Goal: Transaction & Acquisition: Book appointment/travel/reservation

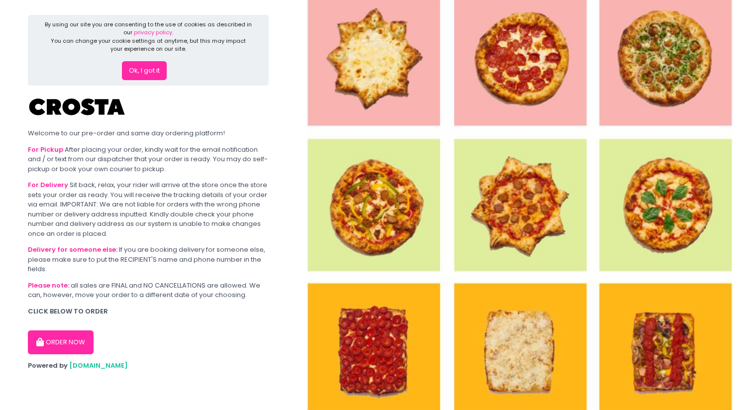
click at [57, 341] on button "ORDER NOW" at bounding box center [61, 342] width 66 height 24
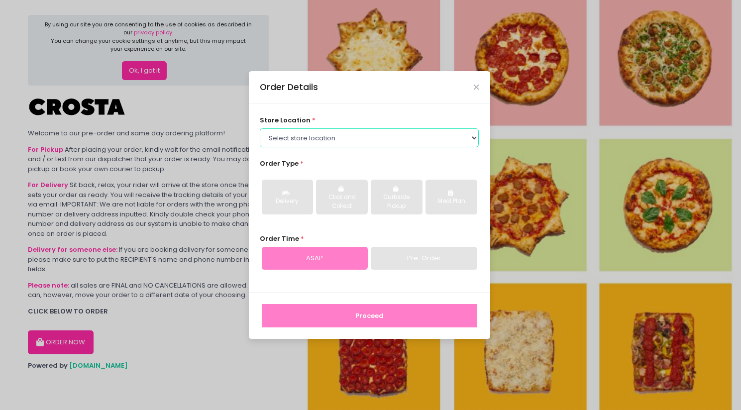
click at [334, 135] on select "Select store location [PERSON_NAME] Pizza - [PERSON_NAME] Pizza - [GEOGRAPHIC_D…" at bounding box center [369, 137] width 219 height 19
select select "5fabb2e53664a8677beaeb89"
click at [260, 128] on select "Select store location [PERSON_NAME] Pizza - [PERSON_NAME] Pizza - [GEOGRAPHIC_D…" at bounding box center [369, 137] width 219 height 19
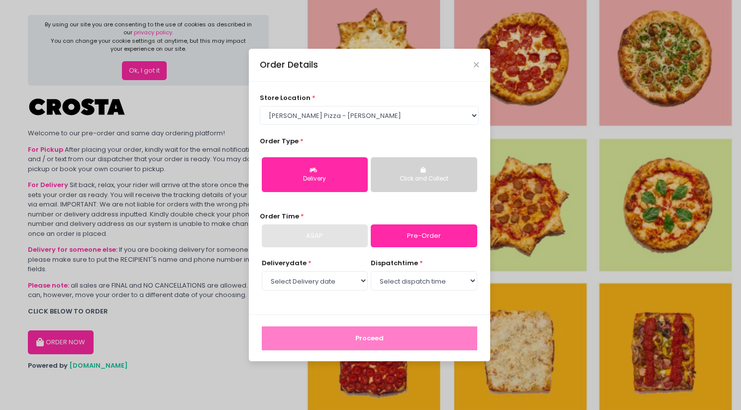
click at [421, 235] on link "Pre-Order" at bounding box center [424, 235] width 106 height 23
click at [343, 287] on select "Select Delivery date [DATE] [DATE] [DATE] [DATE] [DATE] [DATE]" at bounding box center [315, 280] width 106 height 19
select select "[DATE]"
click at [262, 271] on select "Select Delivery date [DATE] [DATE] [DATE] [DATE] [DATE] [DATE]" at bounding box center [315, 280] width 106 height 19
click at [393, 285] on select "Select dispatch time 12:00 PM - 12:30 PM 12:30 PM - 01:00 PM 01:00 PM - 01:30 P…" at bounding box center [424, 280] width 106 height 19
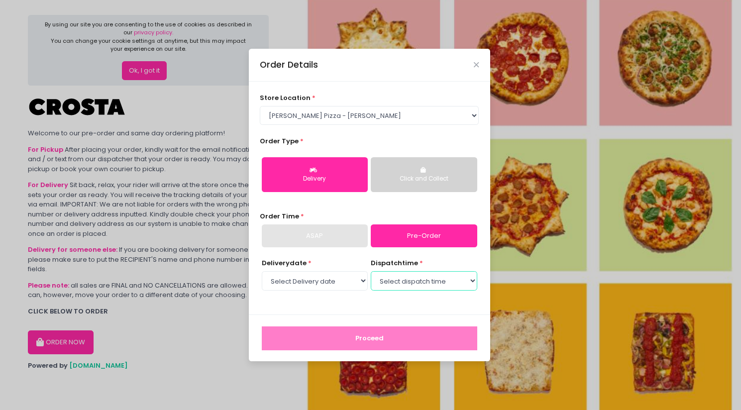
select select "19:30"
click at [371, 271] on select "Select dispatch time 12:00 PM - 12:30 PM 12:30 PM - 01:00 PM 01:00 PM - 01:30 P…" at bounding box center [424, 280] width 106 height 19
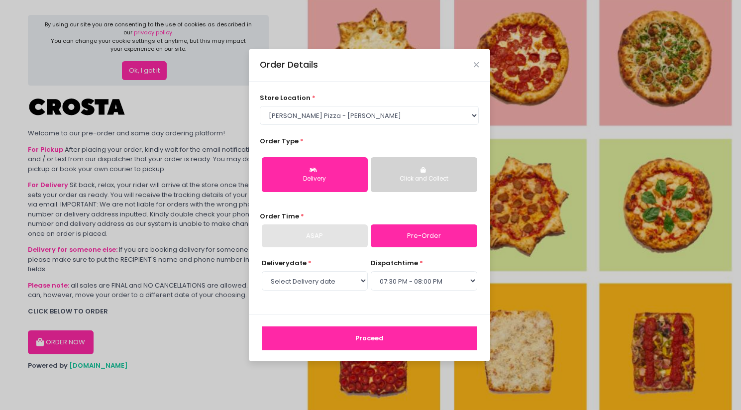
click at [327, 326] on button "Proceed" at bounding box center [369, 338] width 215 height 24
